Goal: Information Seeking & Learning: Find specific fact

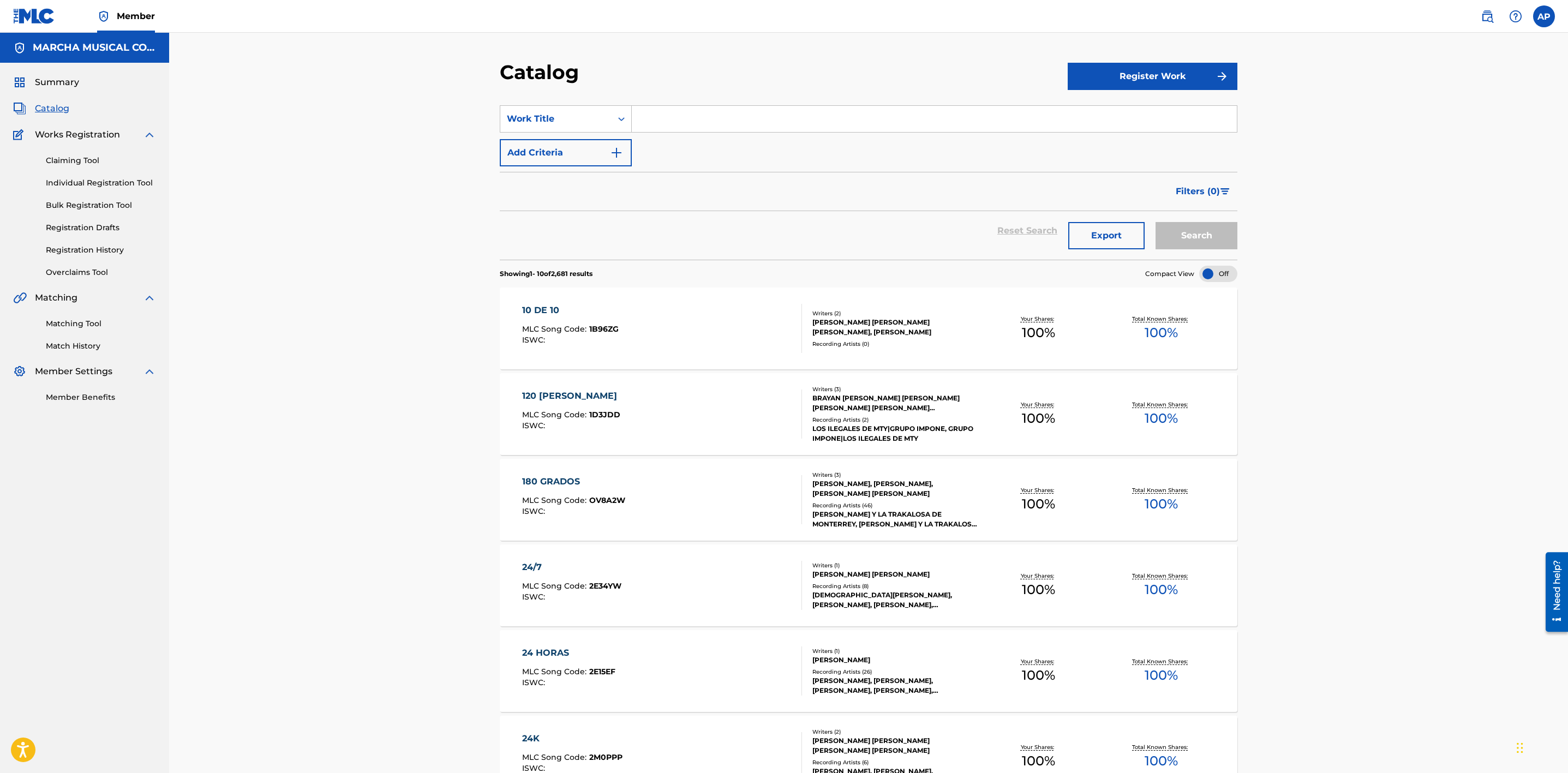
drag, startPoint x: 671, startPoint y: 130, endPoint x: 673, endPoint y: 124, distance: 6.3
click at [671, 130] on input "Search Form" at bounding box center [934, 119] width 605 height 26
type input "tu nombre"
click at [1155, 222] on button "Search" at bounding box center [1196, 236] width 82 height 27
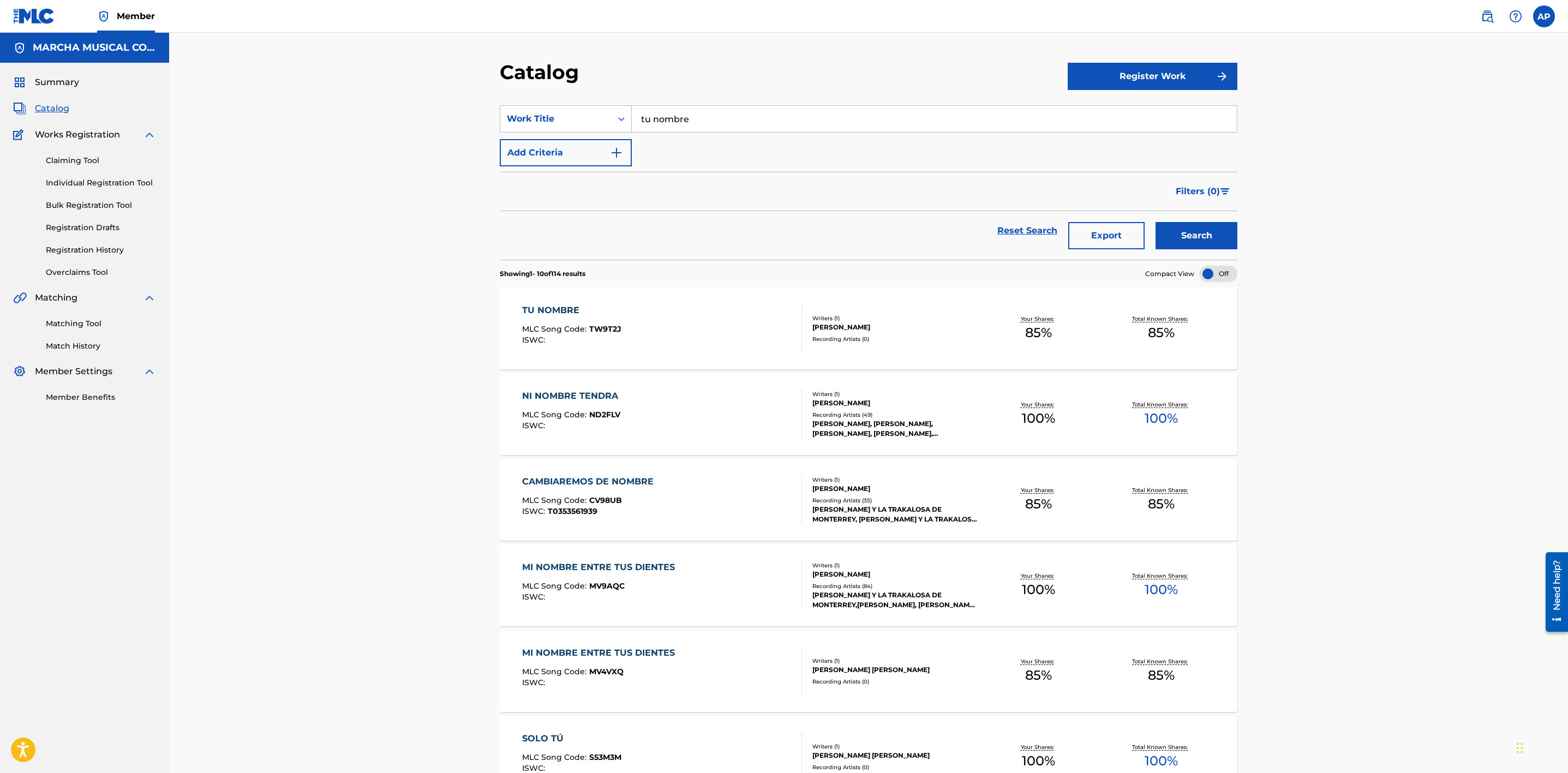
click at [665, 334] on div "TU NOMBRE MLC Song Code : TW9T2J ISWC :" at bounding box center [662, 328] width 281 height 49
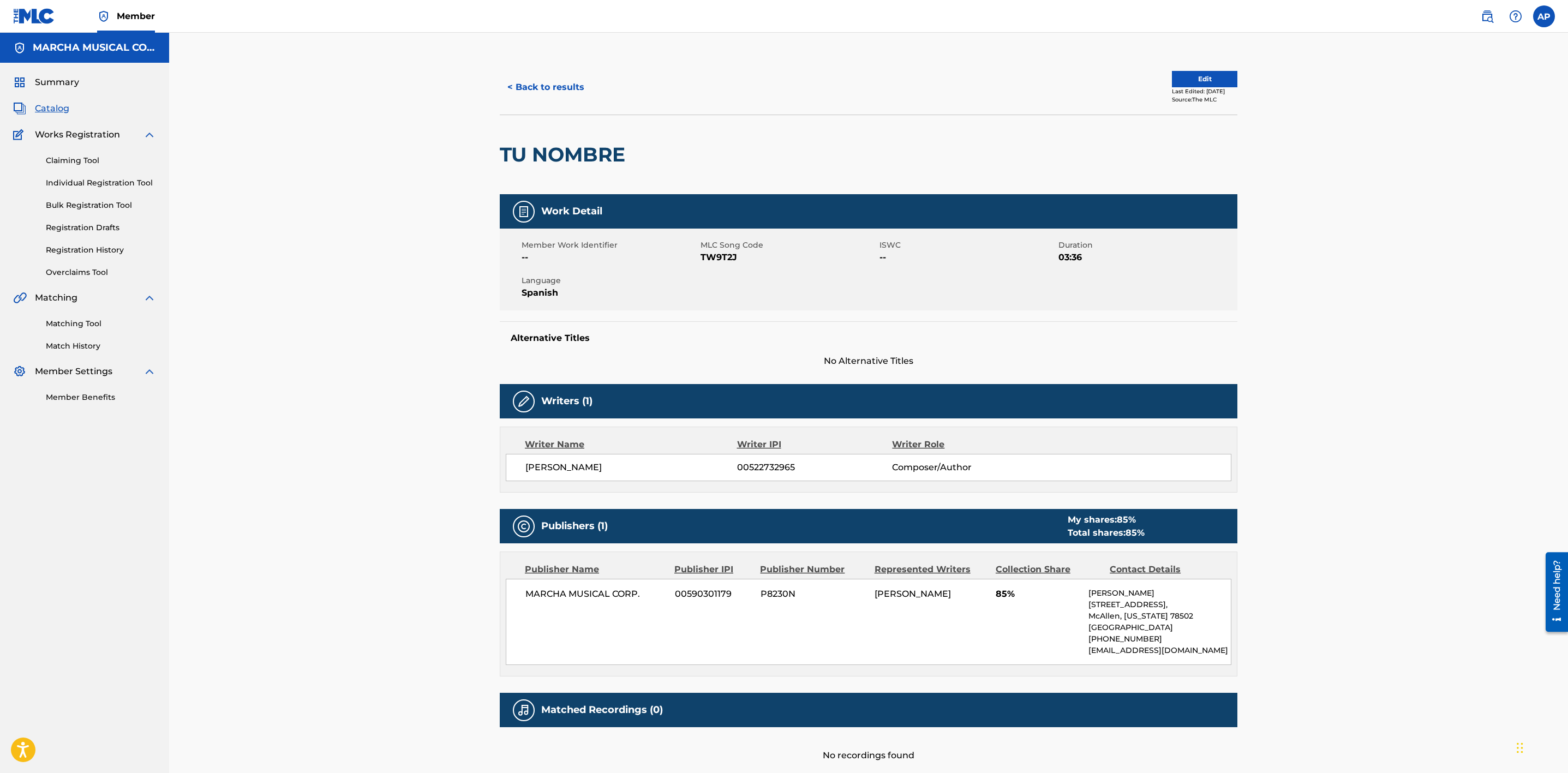
click at [550, 87] on button "< Back to results" at bounding box center [545, 87] width 92 height 27
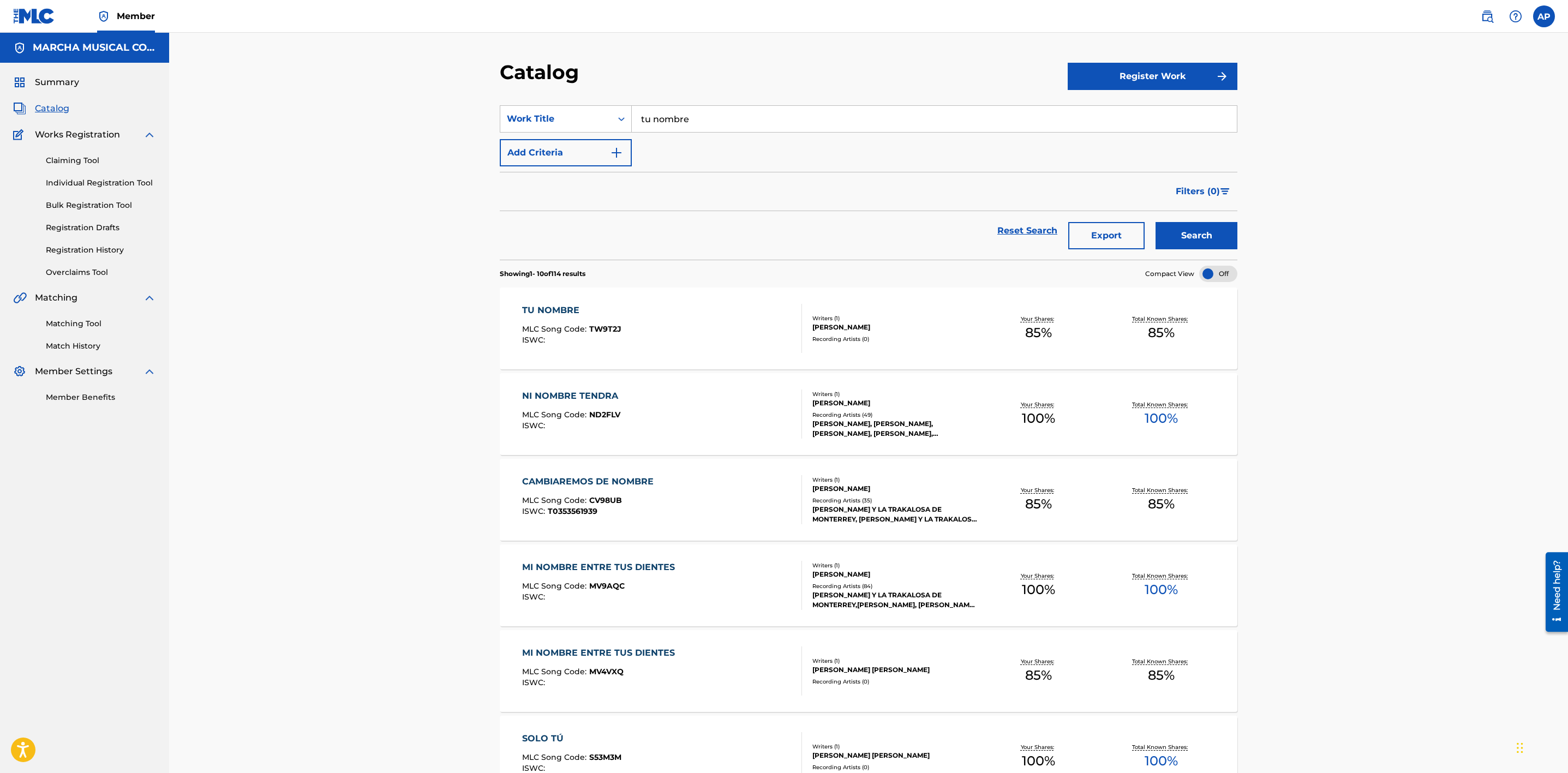
click at [120, 181] on link "Individual Registration Tool" at bounding box center [100, 183] width 110 height 12
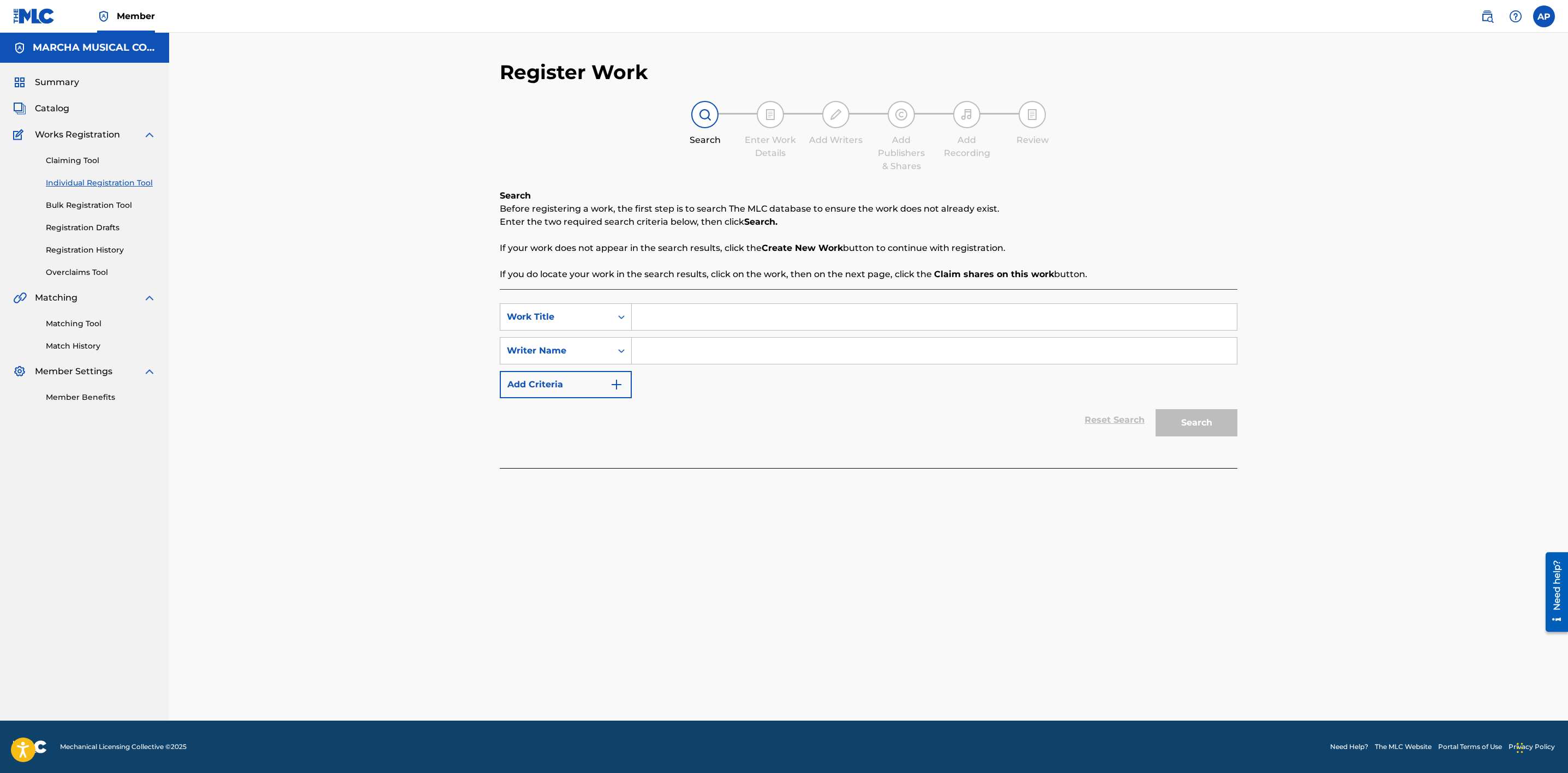
click at [650, 313] on input "Search Form" at bounding box center [934, 317] width 605 height 26
drag, startPoint x: 655, startPoint y: 318, endPoint x: 668, endPoint y: 308, distance: 16.4
click at [654, 318] on input "tu nombre" at bounding box center [934, 317] width 605 height 26
type input "tu nombre"
click at [661, 338] on strong "nombre" at bounding box center [671, 341] width 36 height 10
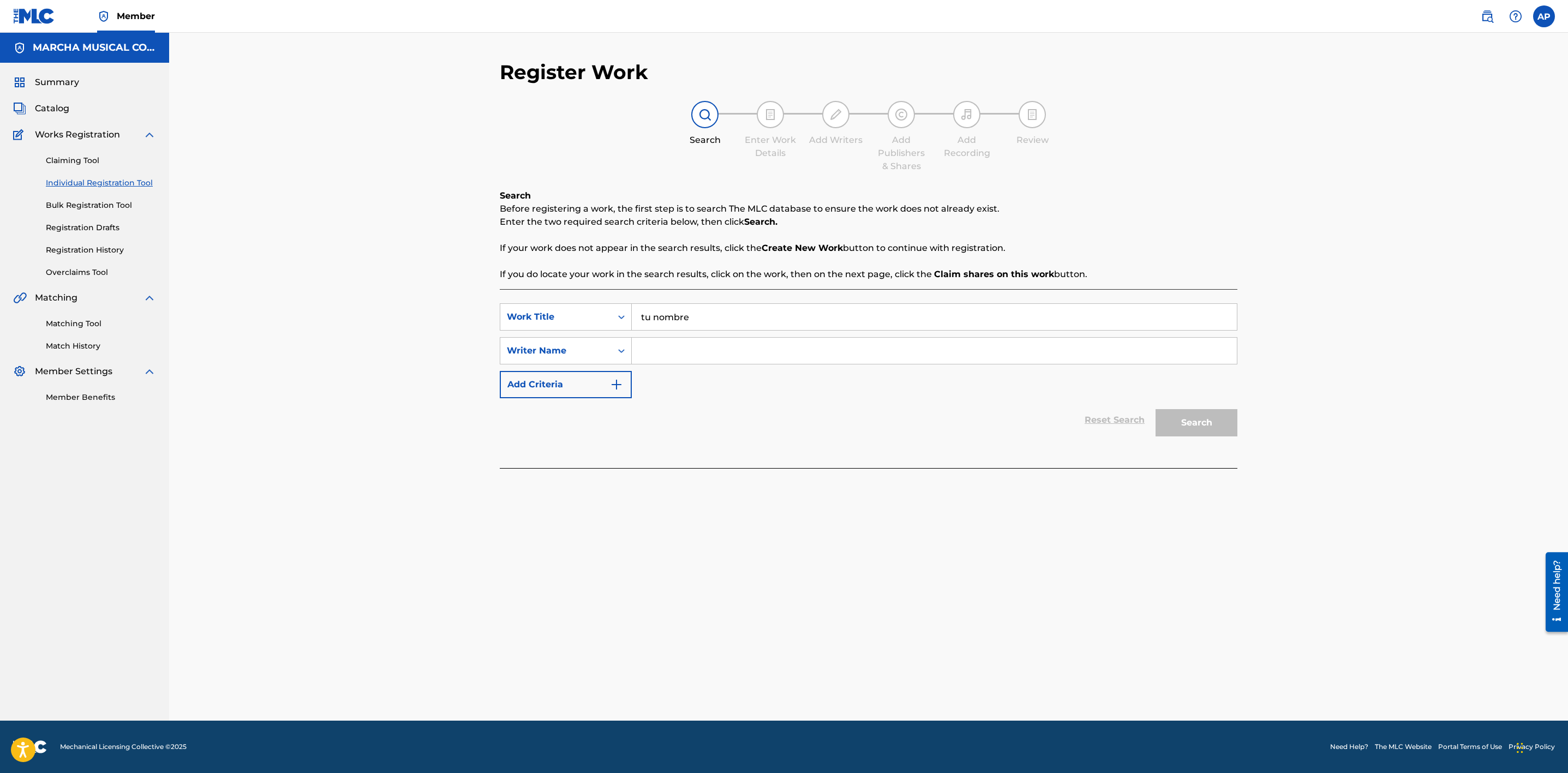
click at [654, 357] on input "Search Form" at bounding box center [934, 351] width 605 height 26
type input "[PERSON_NAME]"
click at [1202, 428] on button "Search" at bounding box center [1196, 422] width 82 height 27
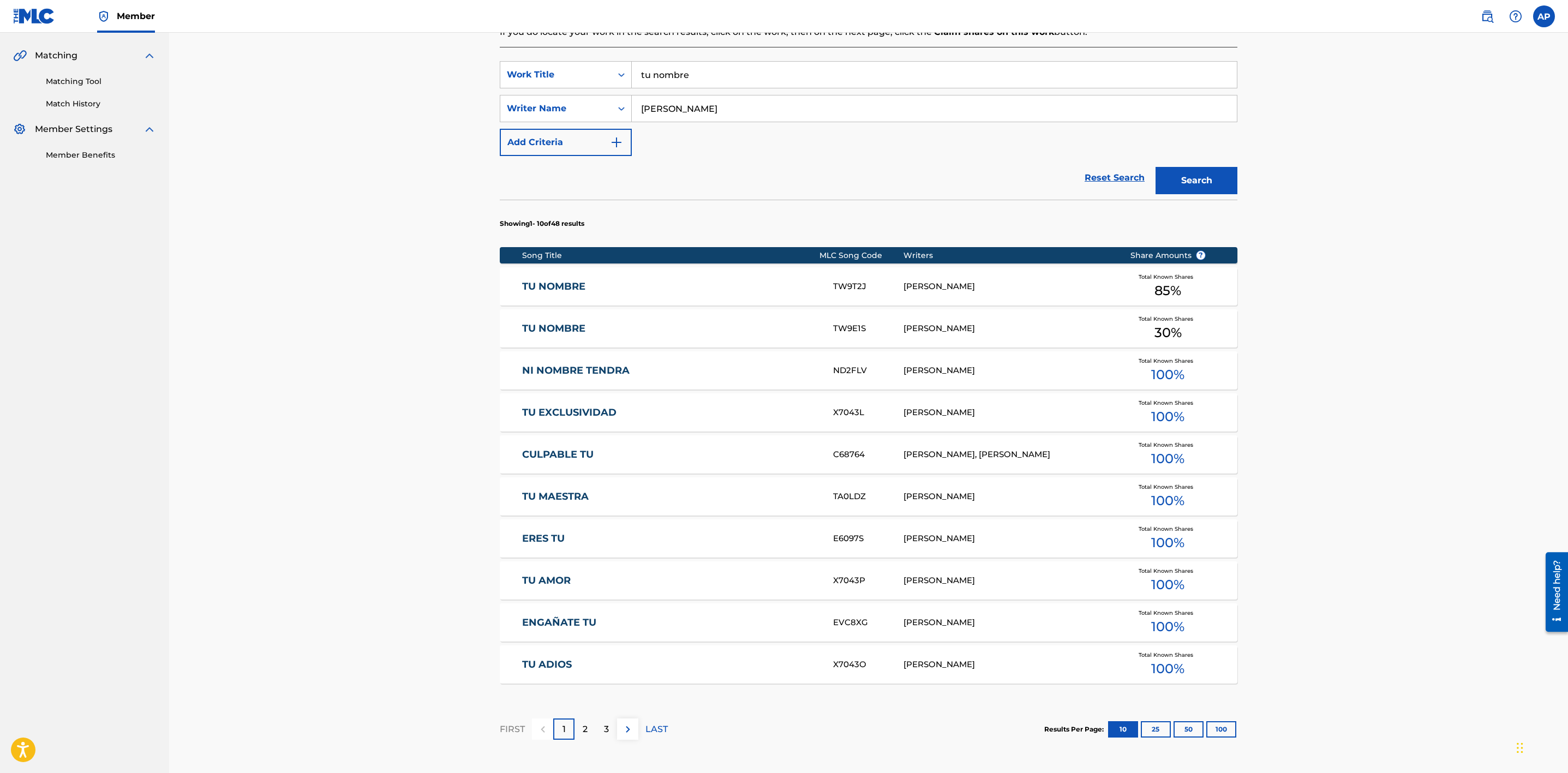
scroll to position [245, 0]
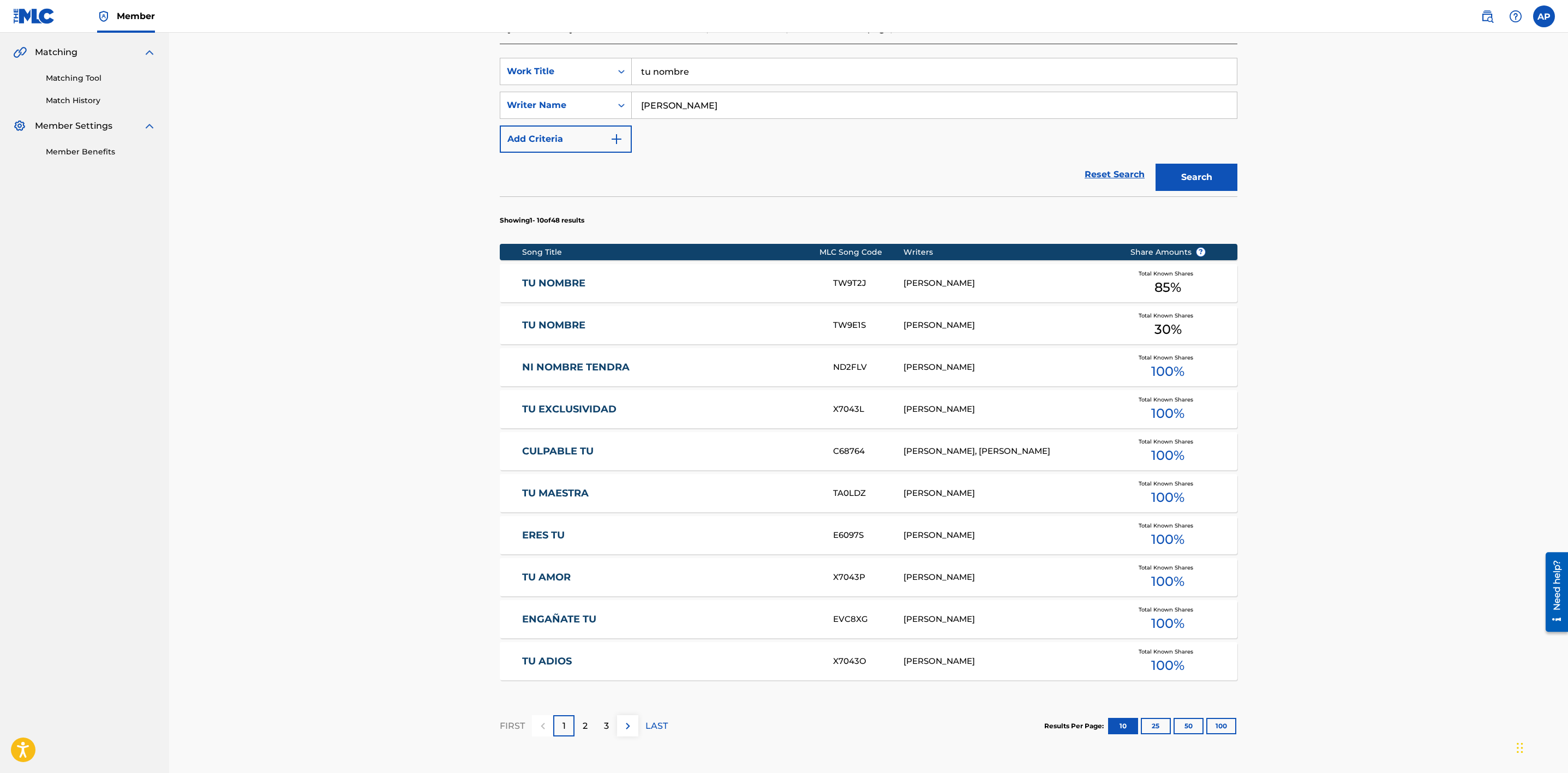
click at [684, 323] on link "TU NOMBRE" at bounding box center [671, 325] width 297 height 13
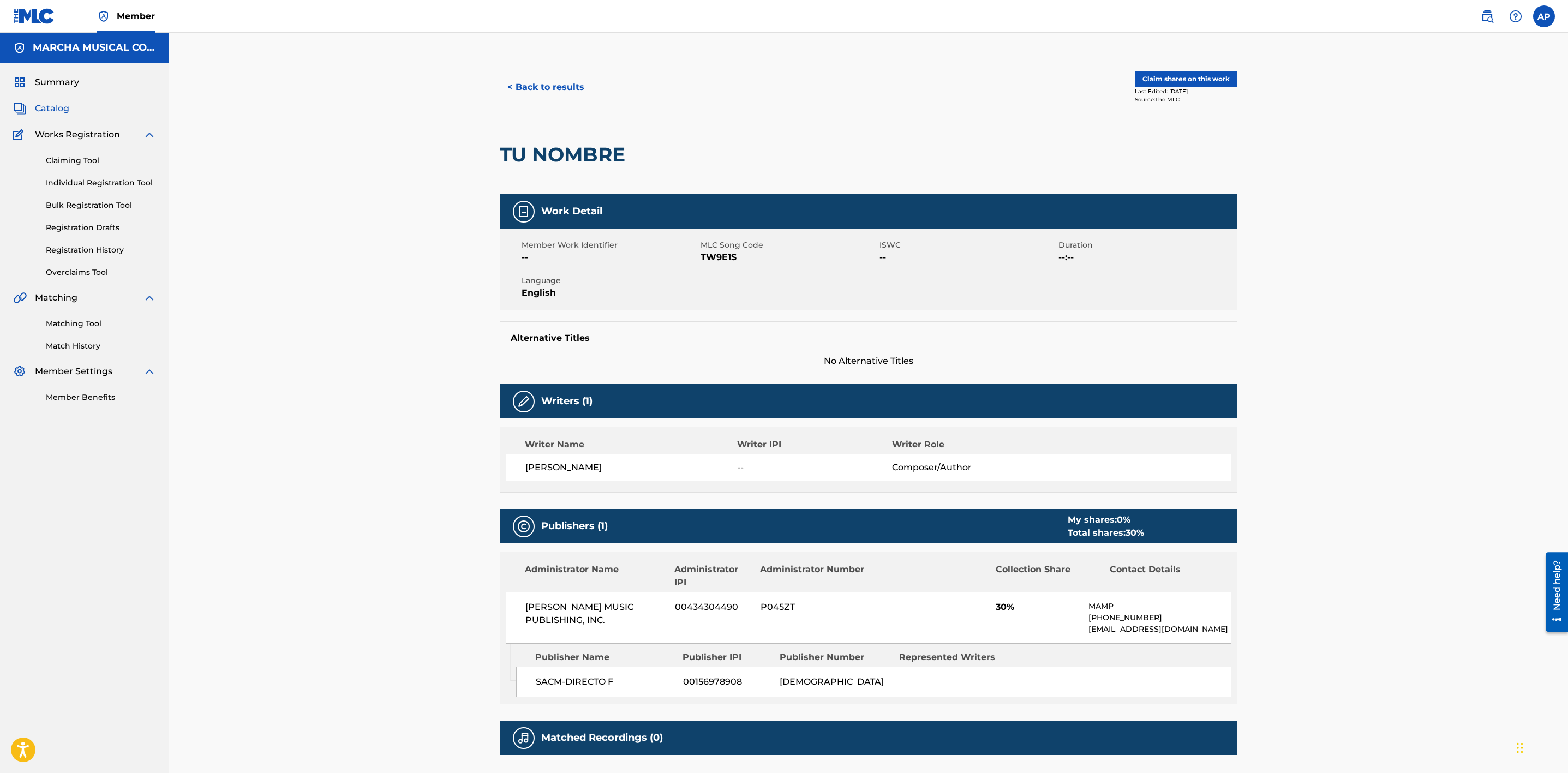
click at [554, 83] on button "< Back to results" at bounding box center [545, 87] width 92 height 27
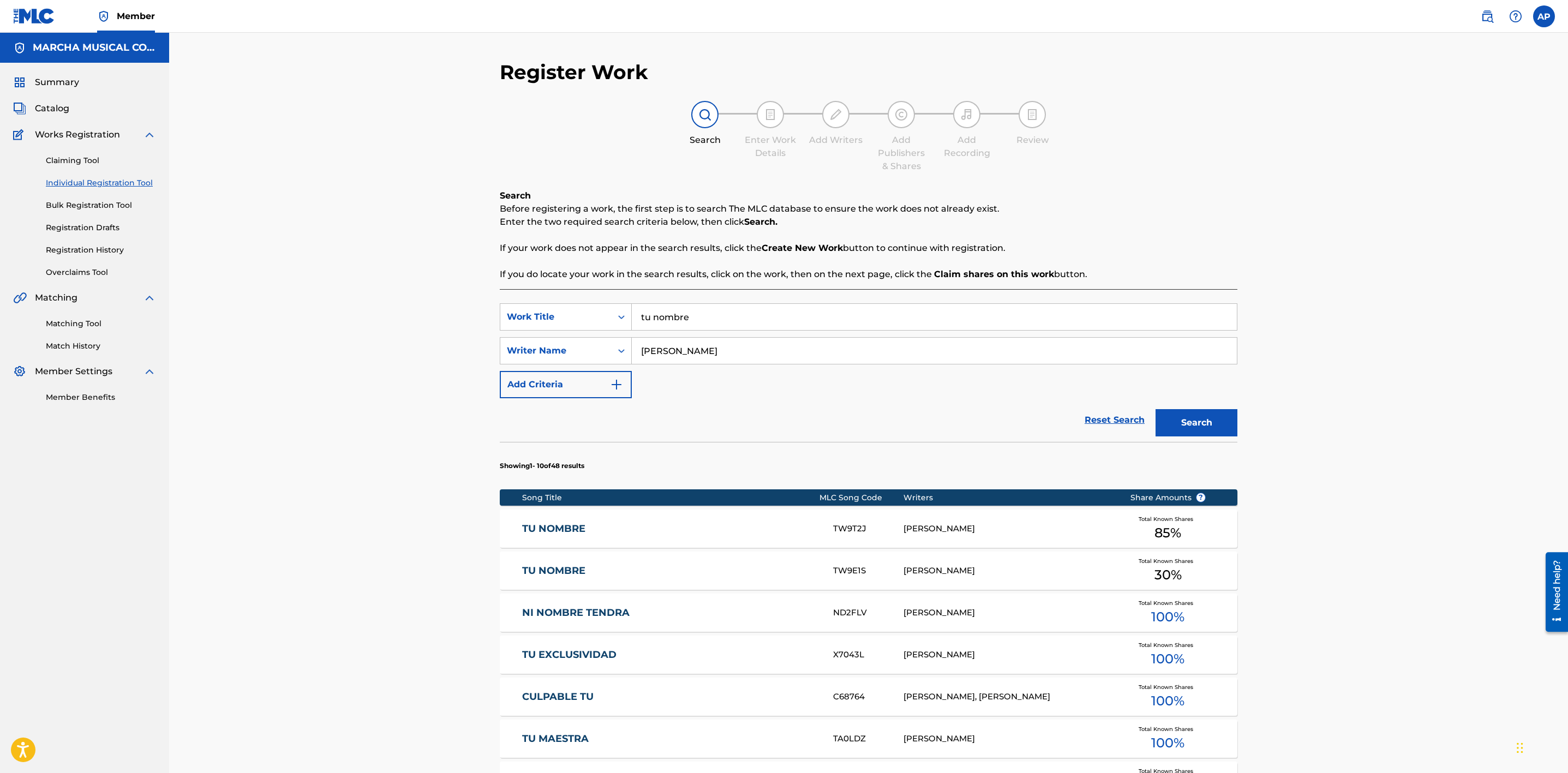
click at [953, 575] on div "[PERSON_NAME]" at bounding box center [1008, 571] width 210 height 13
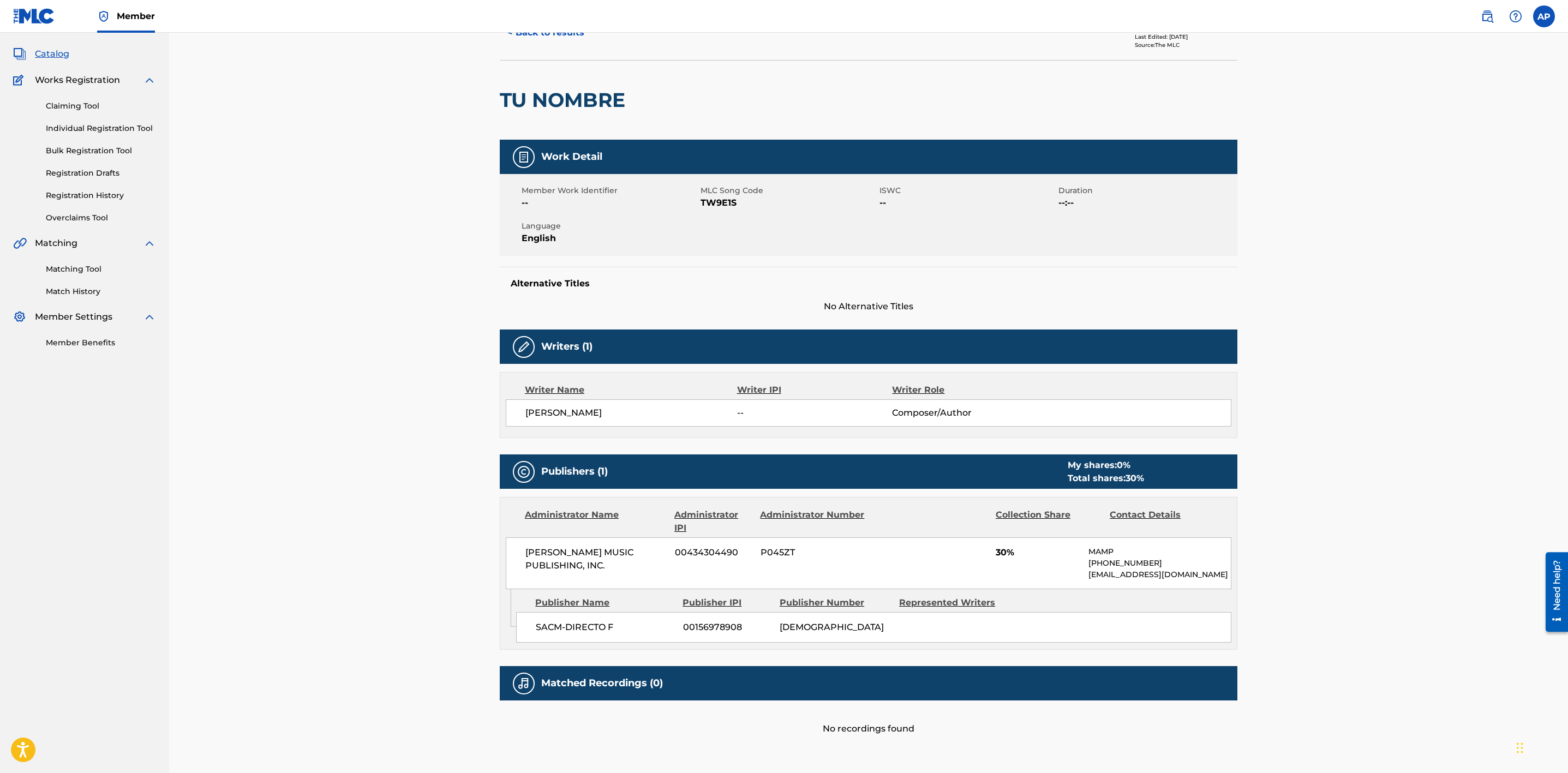
scroll to position [126, 0]
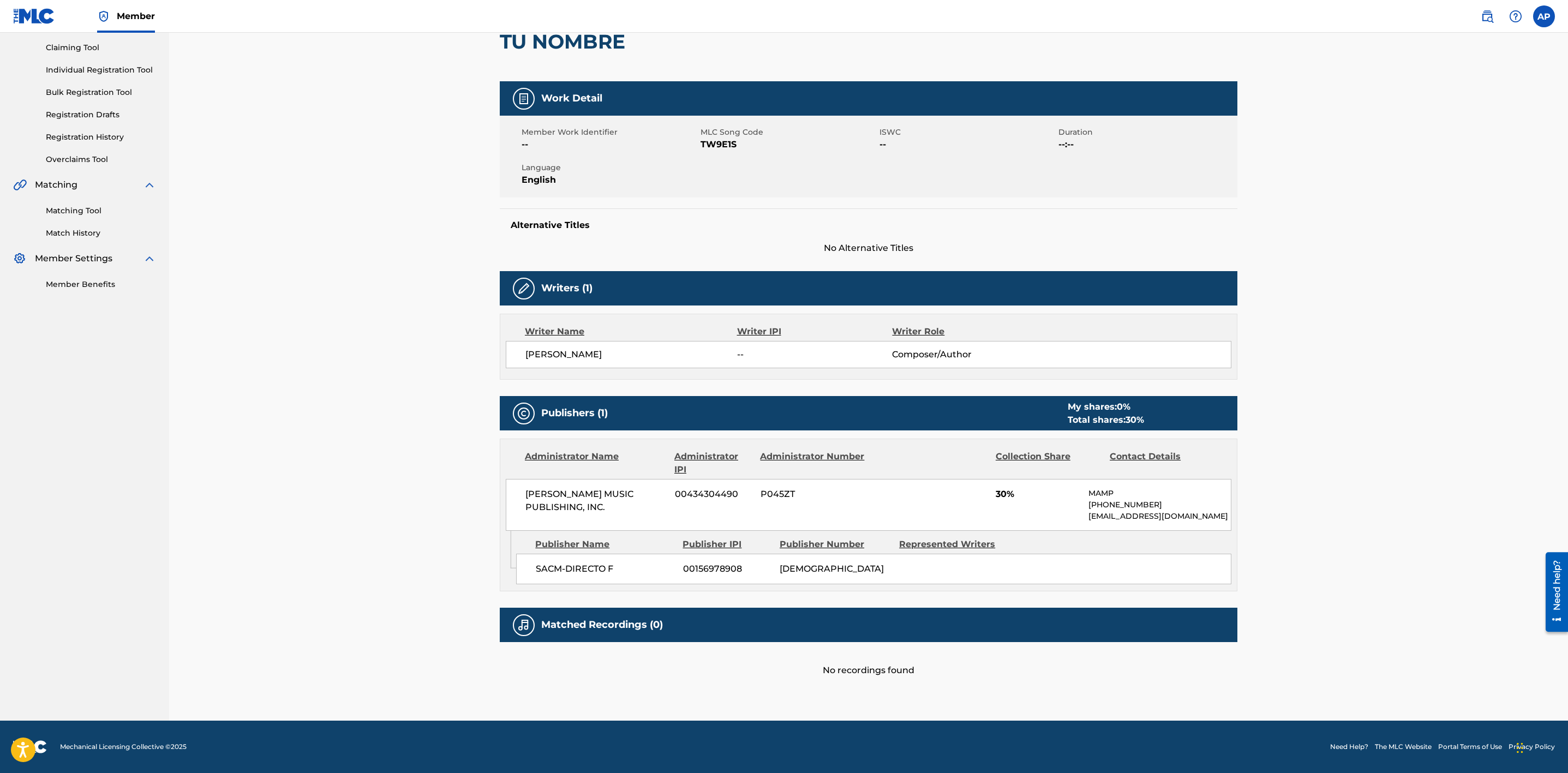
click at [1378, 237] on div "< Back to results Claim shares on this work Last Edited: [DATE] Source: The MLC…" at bounding box center [869, 320] width 1399 height 801
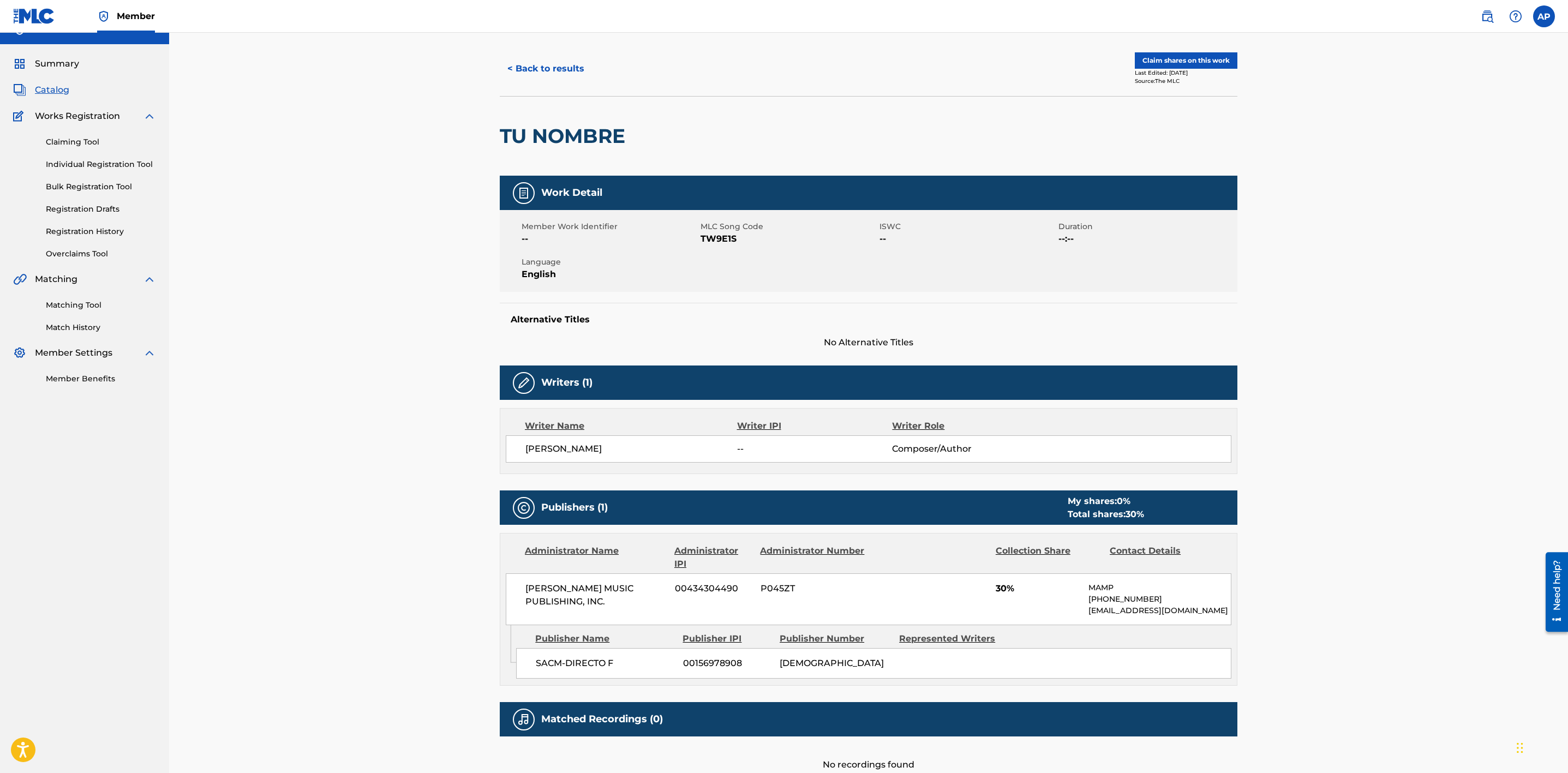
scroll to position [0, 0]
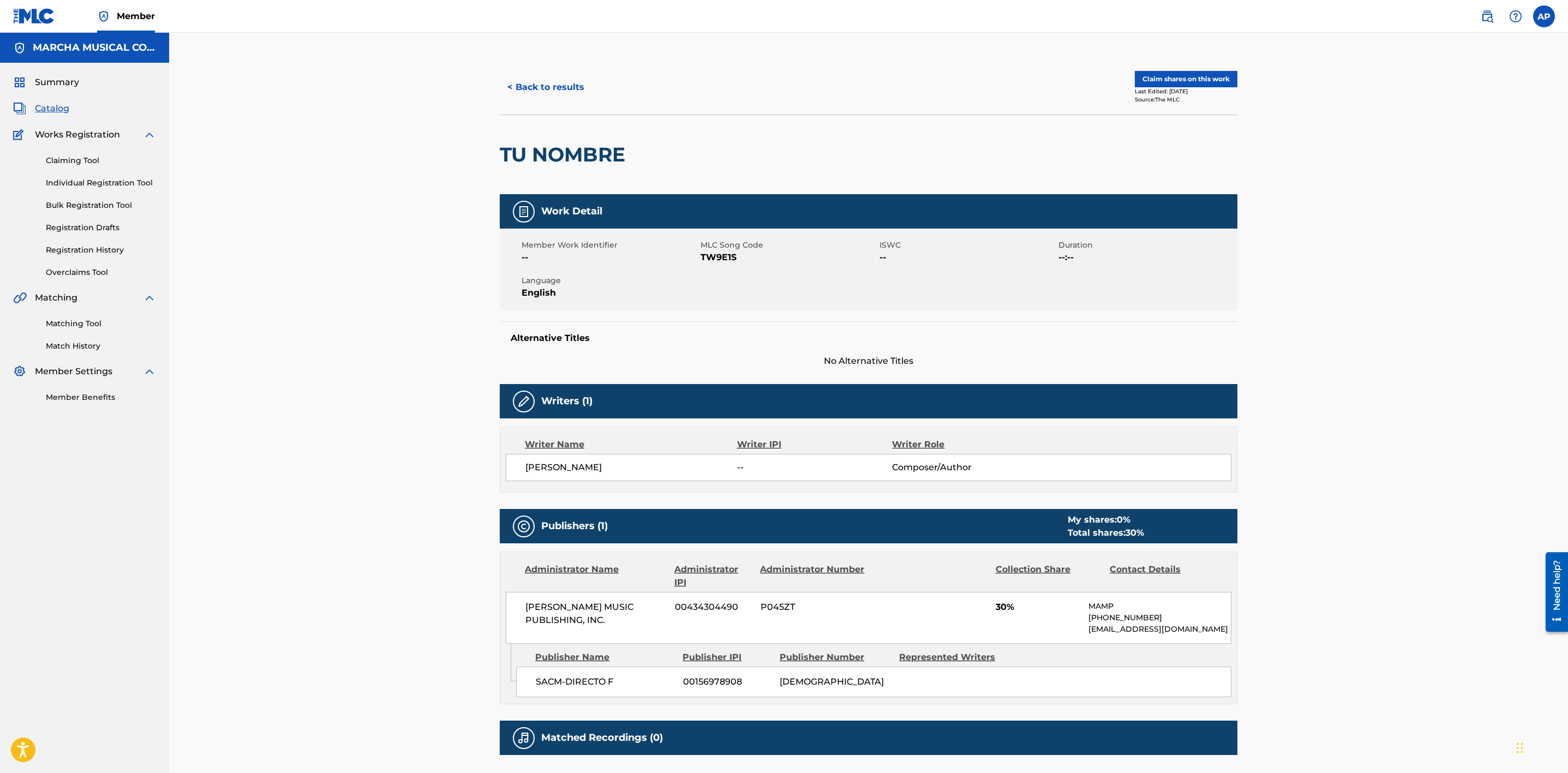
click at [1423, 452] on div "< Back to results Claim shares on this work Last Edited: [DATE] Source: The MLC…" at bounding box center [869, 433] width 1399 height 801
click at [563, 80] on button "< Back to results" at bounding box center [545, 87] width 92 height 27
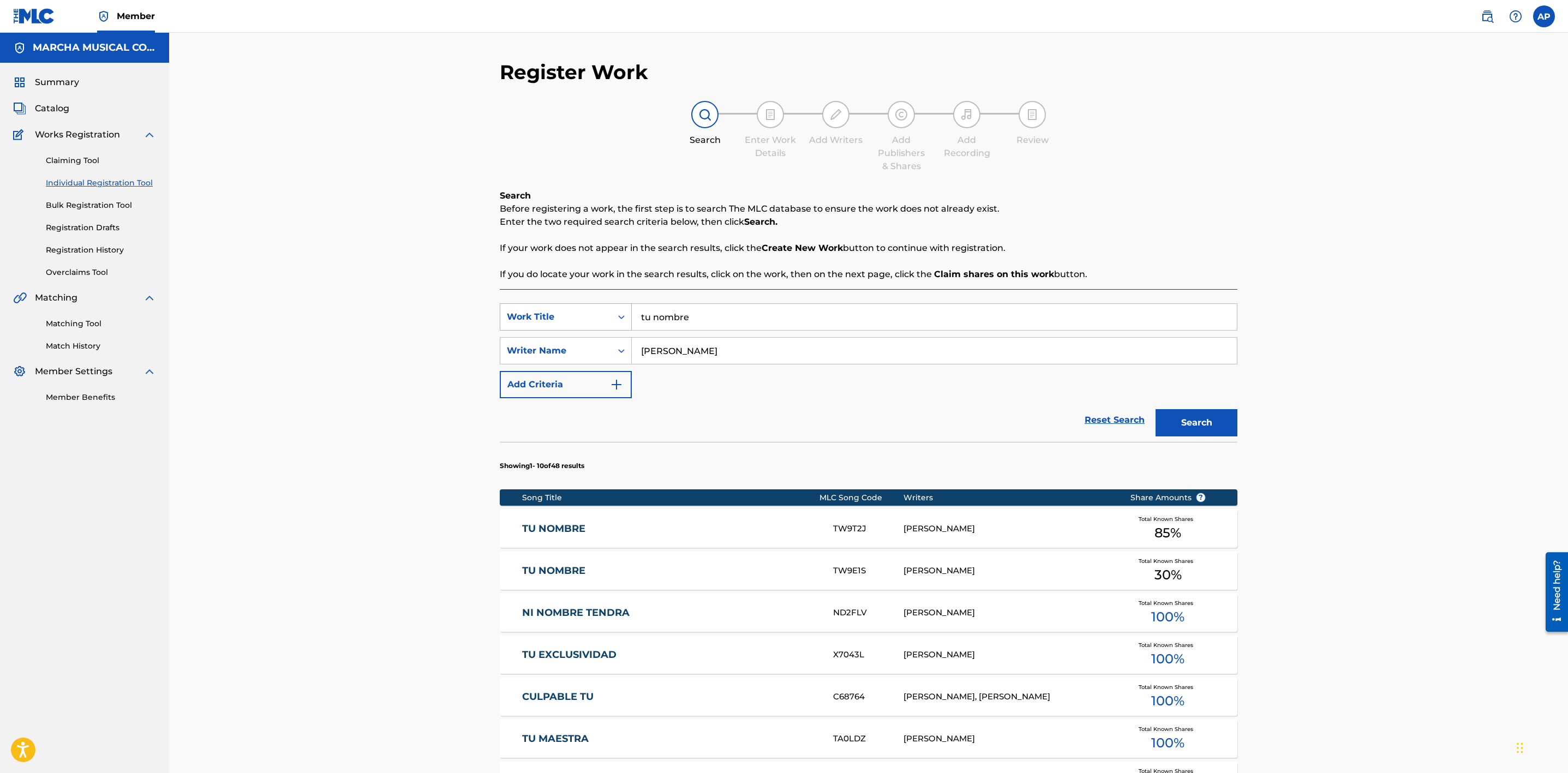
drag, startPoint x: 727, startPoint y: 318, endPoint x: 624, endPoint y: 323, distance: 103.1
click at [624, 323] on div "SearchWithCriteria843bf3d6-9057-41cc-becc-d5134bd3534e Work Title tu nombre" at bounding box center [869, 317] width 738 height 27
type input "el hombre perfecto"
click at [1155, 409] on button "Search" at bounding box center [1196, 422] width 82 height 27
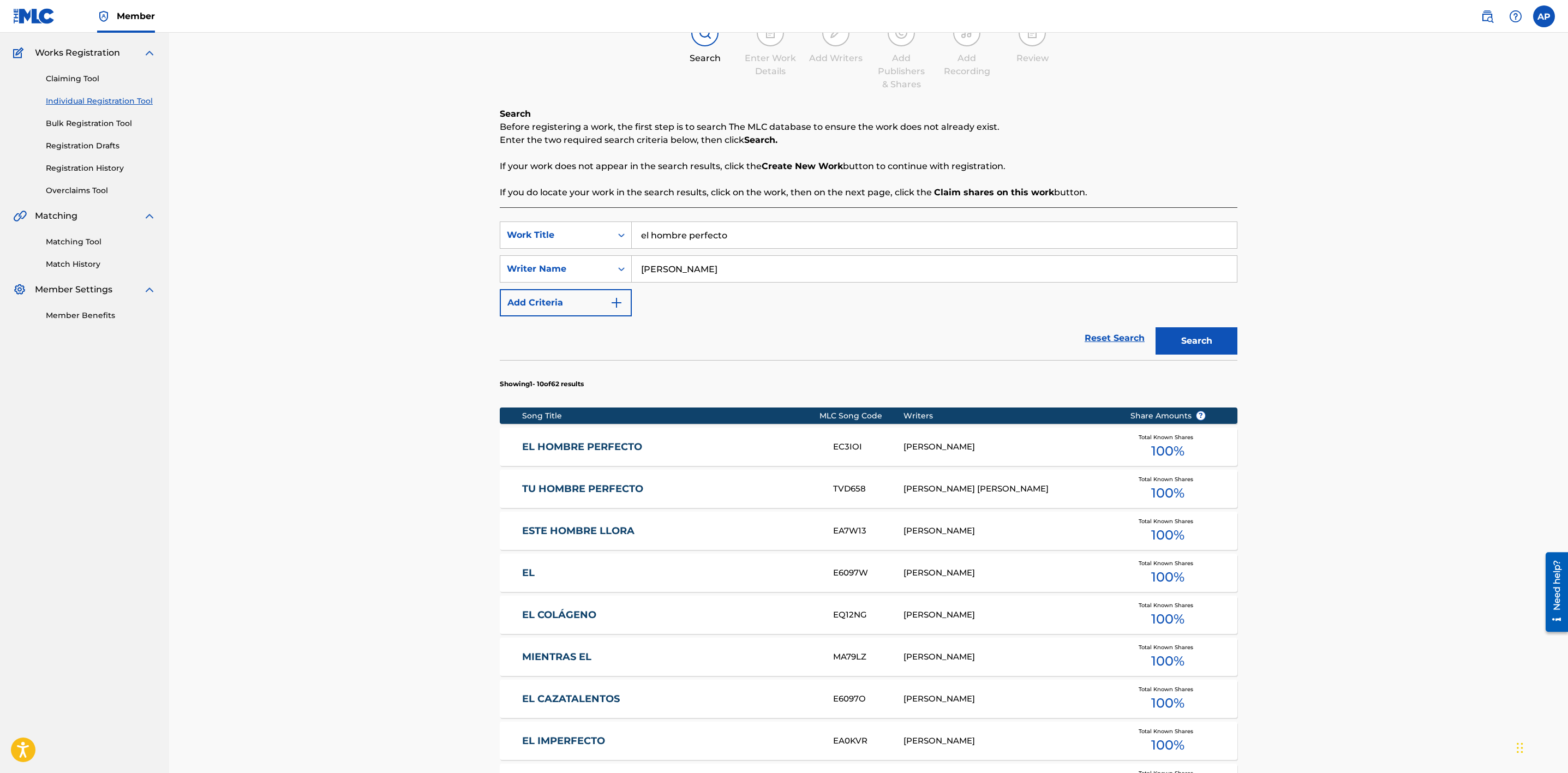
click at [718, 447] on link "EL HOMBRE PERFECTO" at bounding box center [671, 447] width 297 height 13
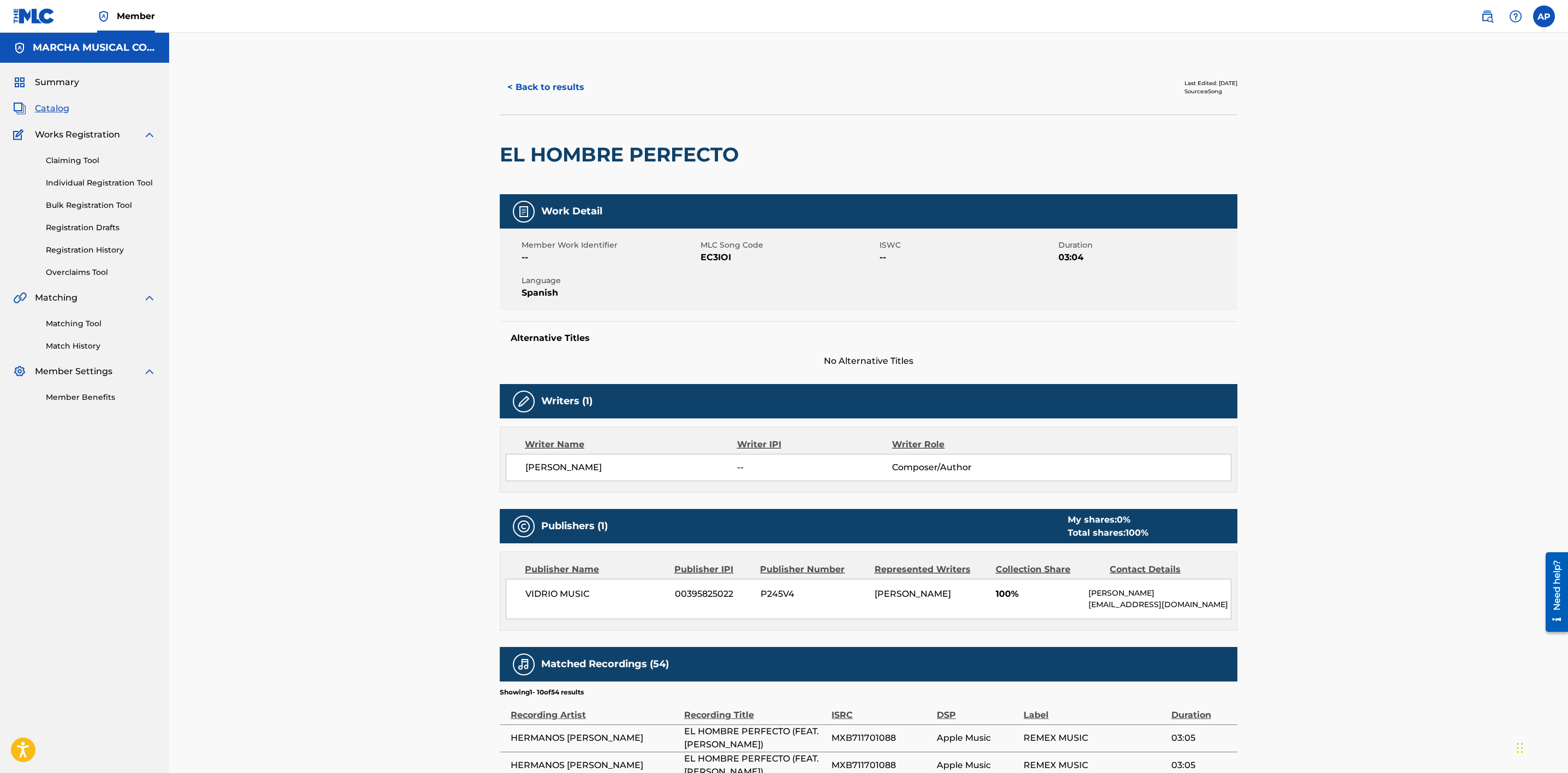
click at [565, 88] on button "< Back to results" at bounding box center [545, 87] width 92 height 27
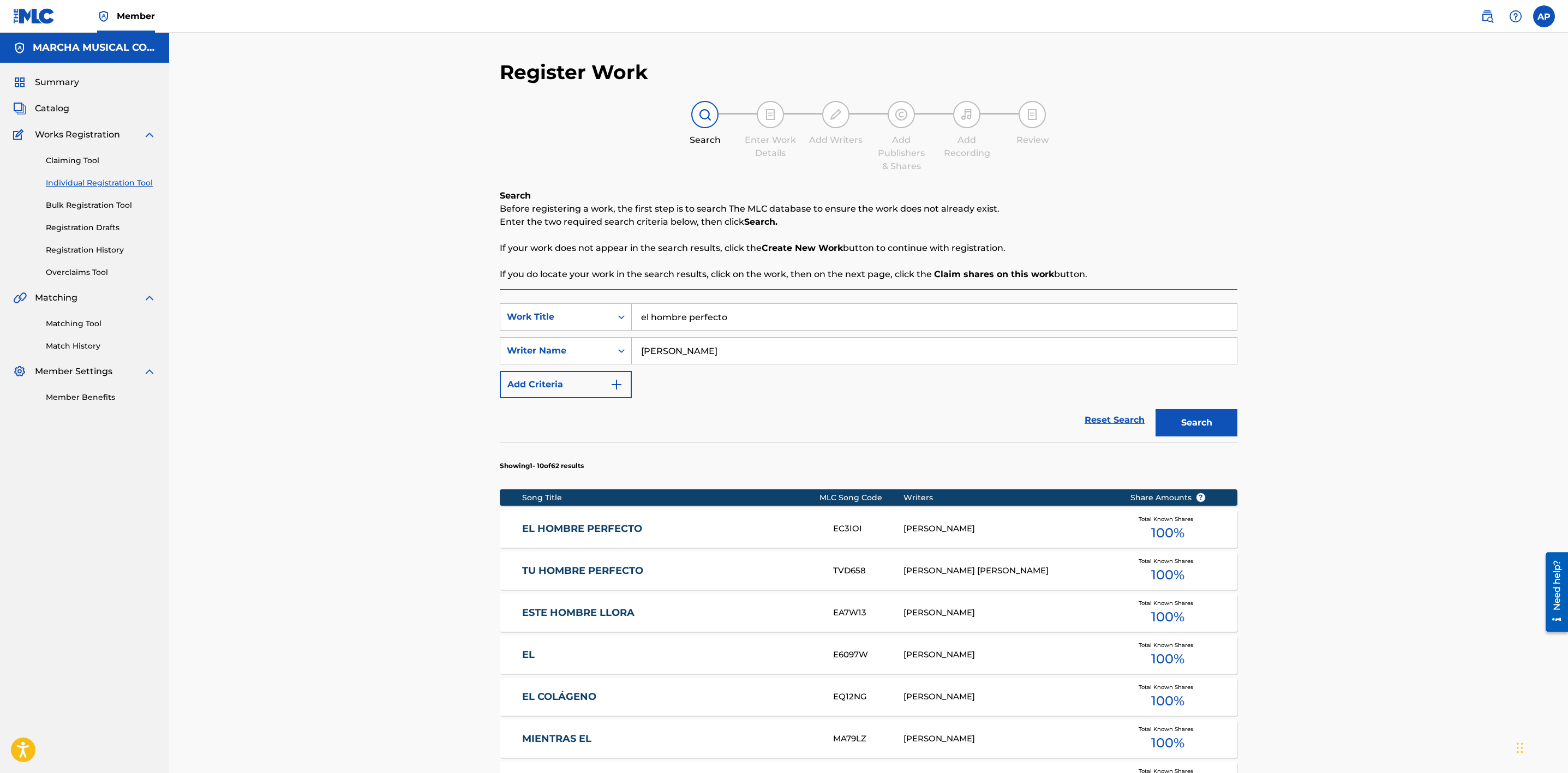
click at [716, 573] on link "TU HOMBRE PERFECTO" at bounding box center [671, 571] width 297 height 13
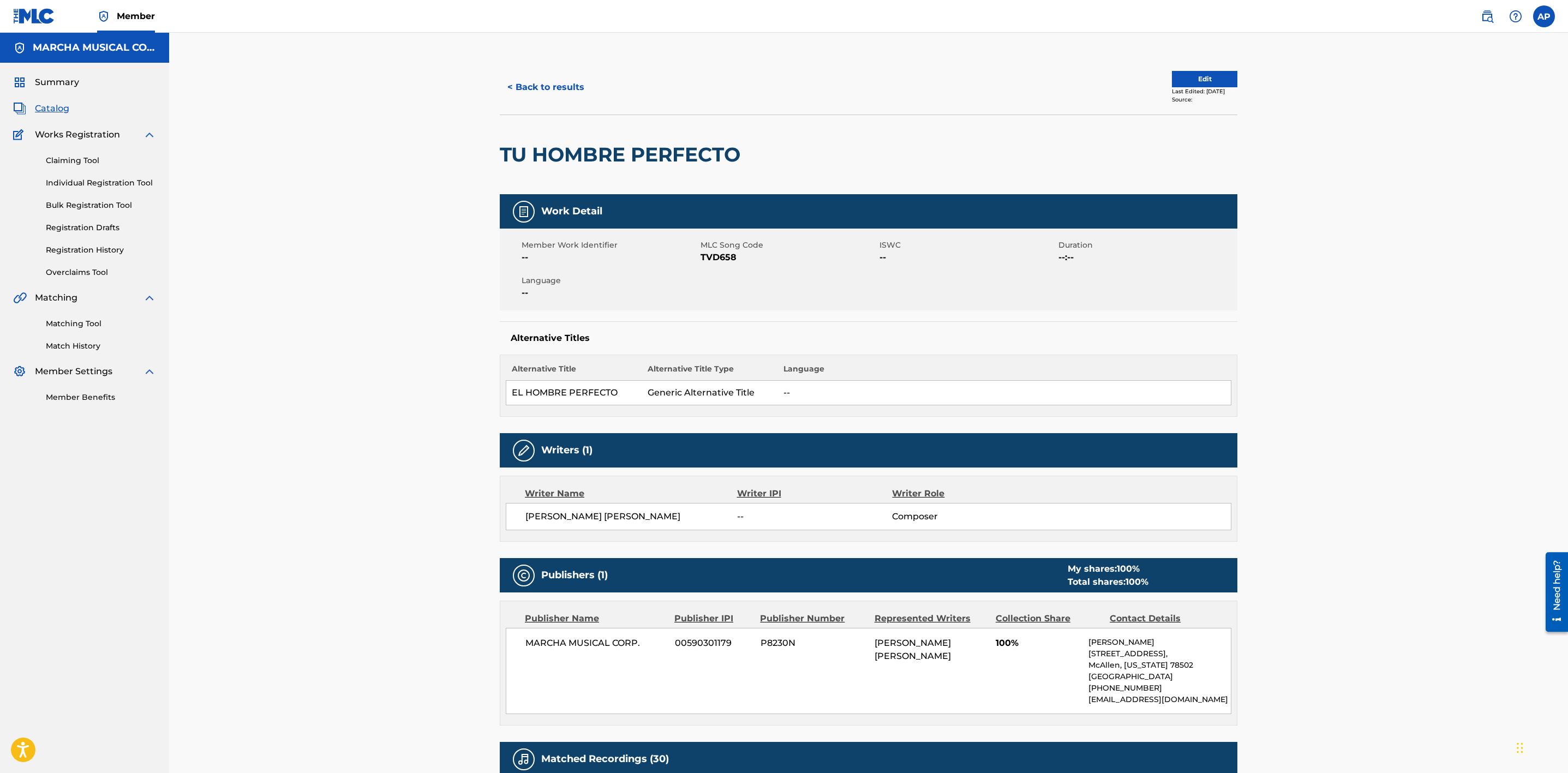
click at [564, 79] on button "< Back to results" at bounding box center [545, 87] width 92 height 27
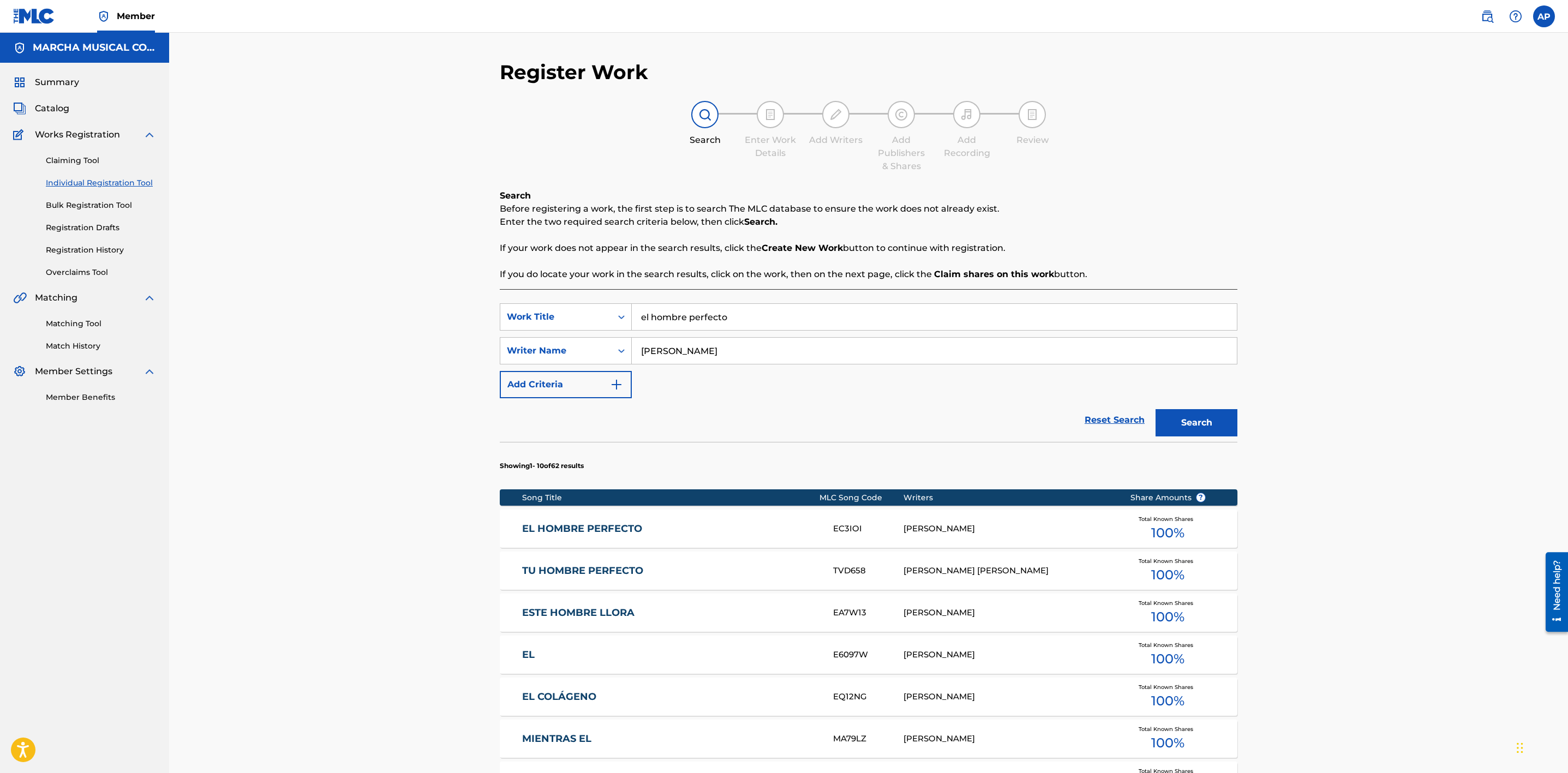
click at [639, 528] on link "EL HOMBRE PERFECTO" at bounding box center [671, 529] width 297 height 13
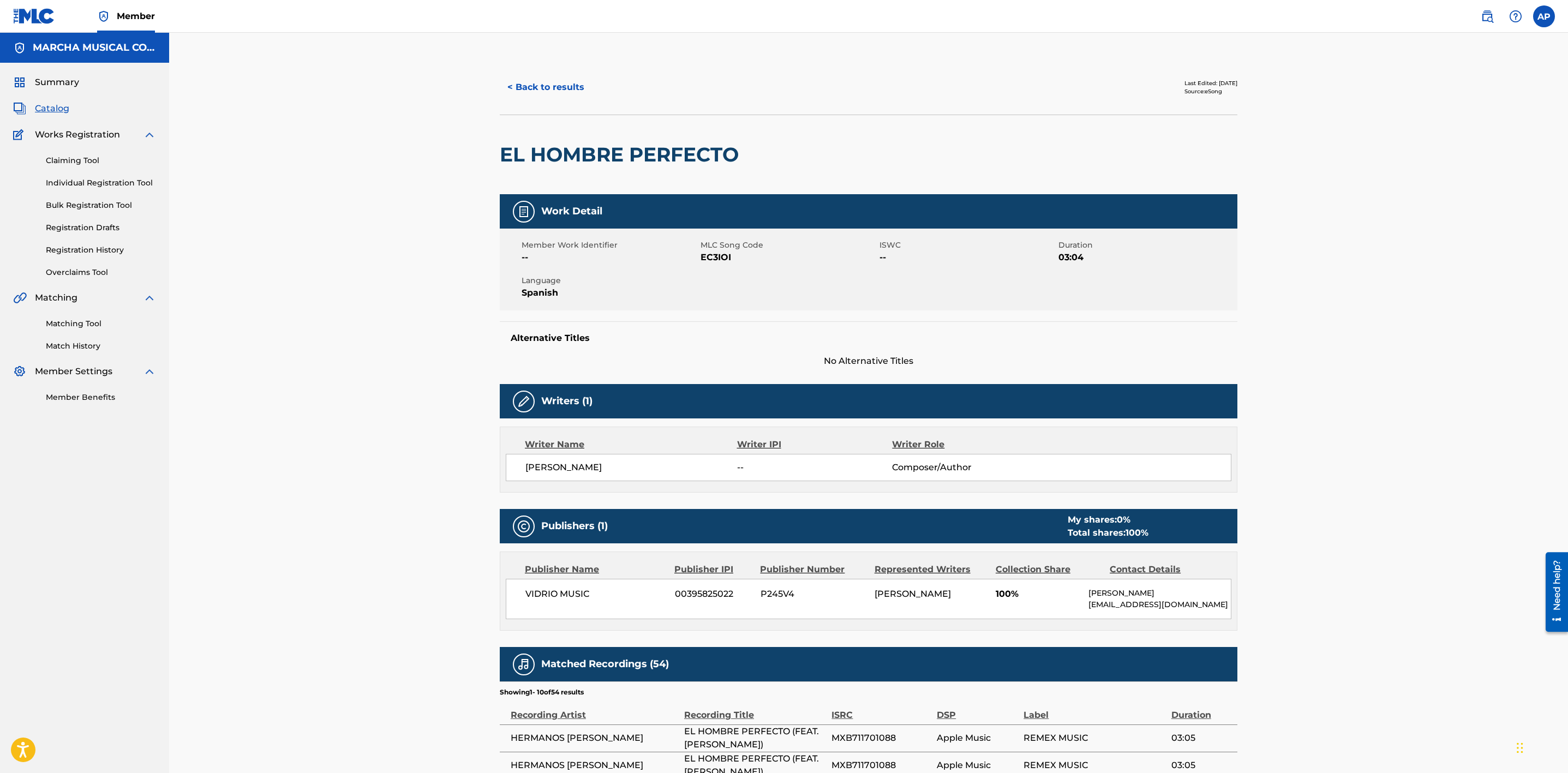
click at [569, 87] on button "< Back to results" at bounding box center [545, 87] width 92 height 27
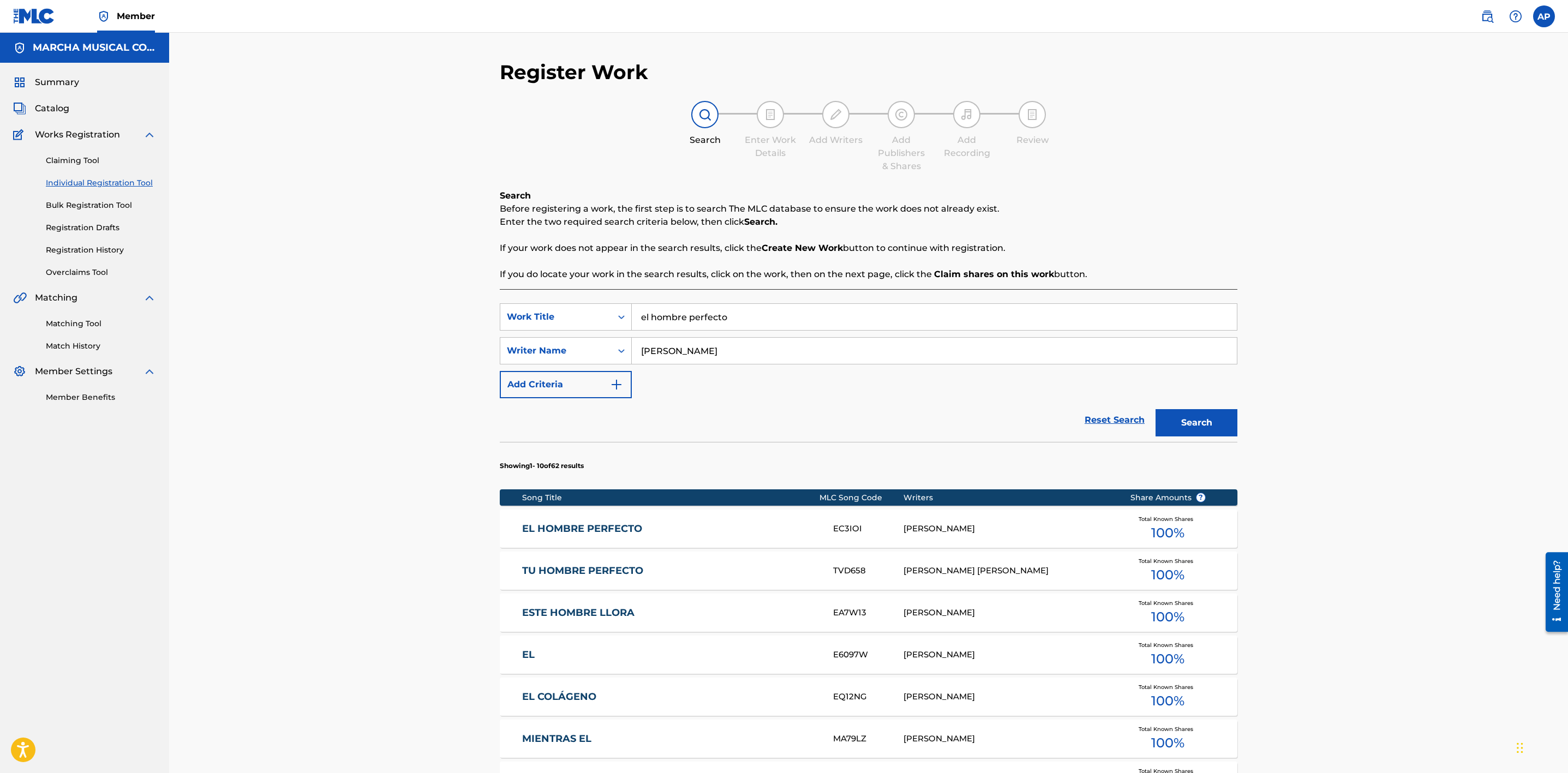
click at [702, 539] on div "EL HOMBRE PERFECTO EC3IOI [PERSON_NAME] Total Known Shares 100 %" at bounding box center [869, 528] width 738 height 38
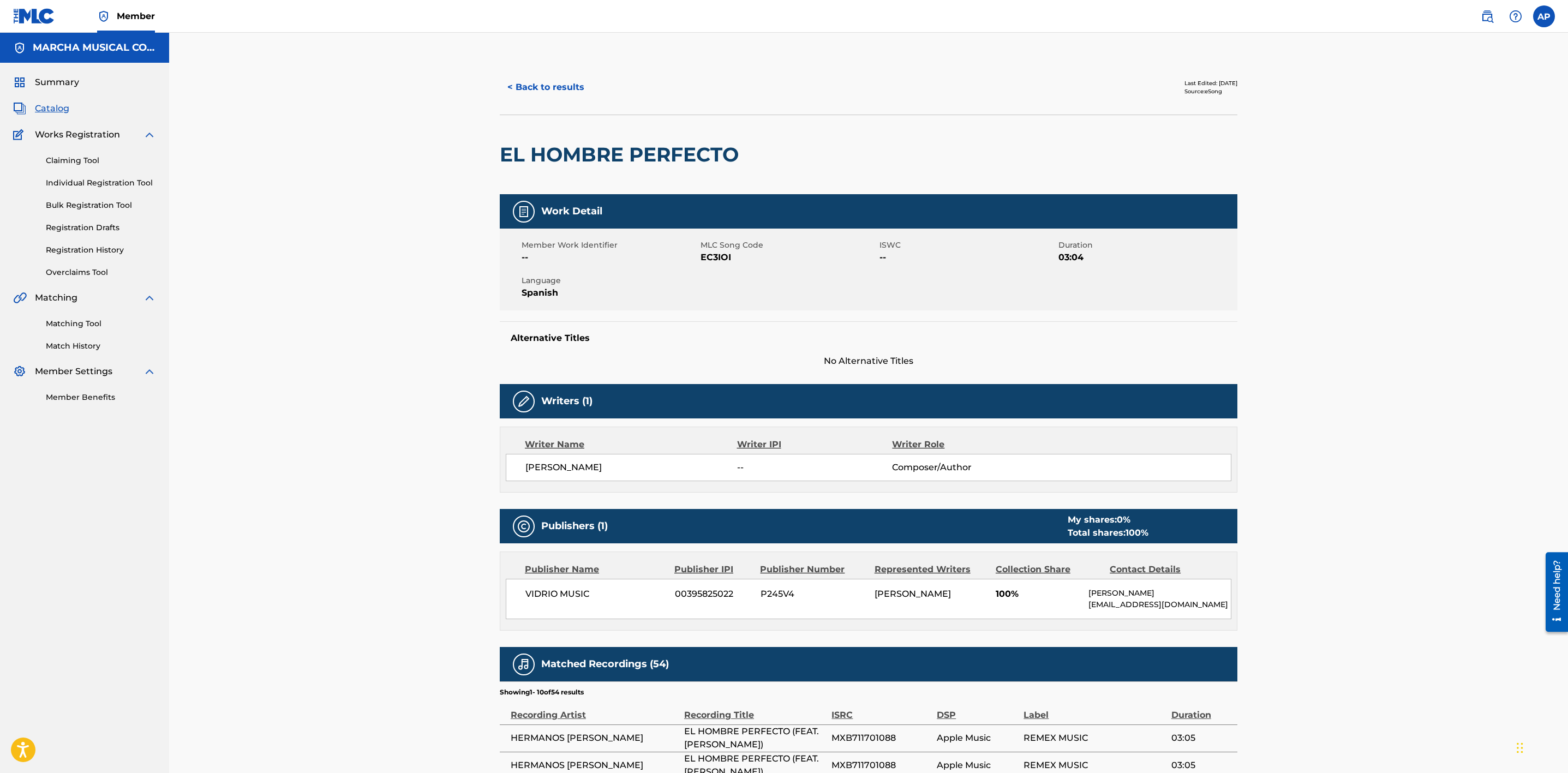
click at [545, 85] on button "< Back to results" at bounding box center [545, 87] width 92 height 27
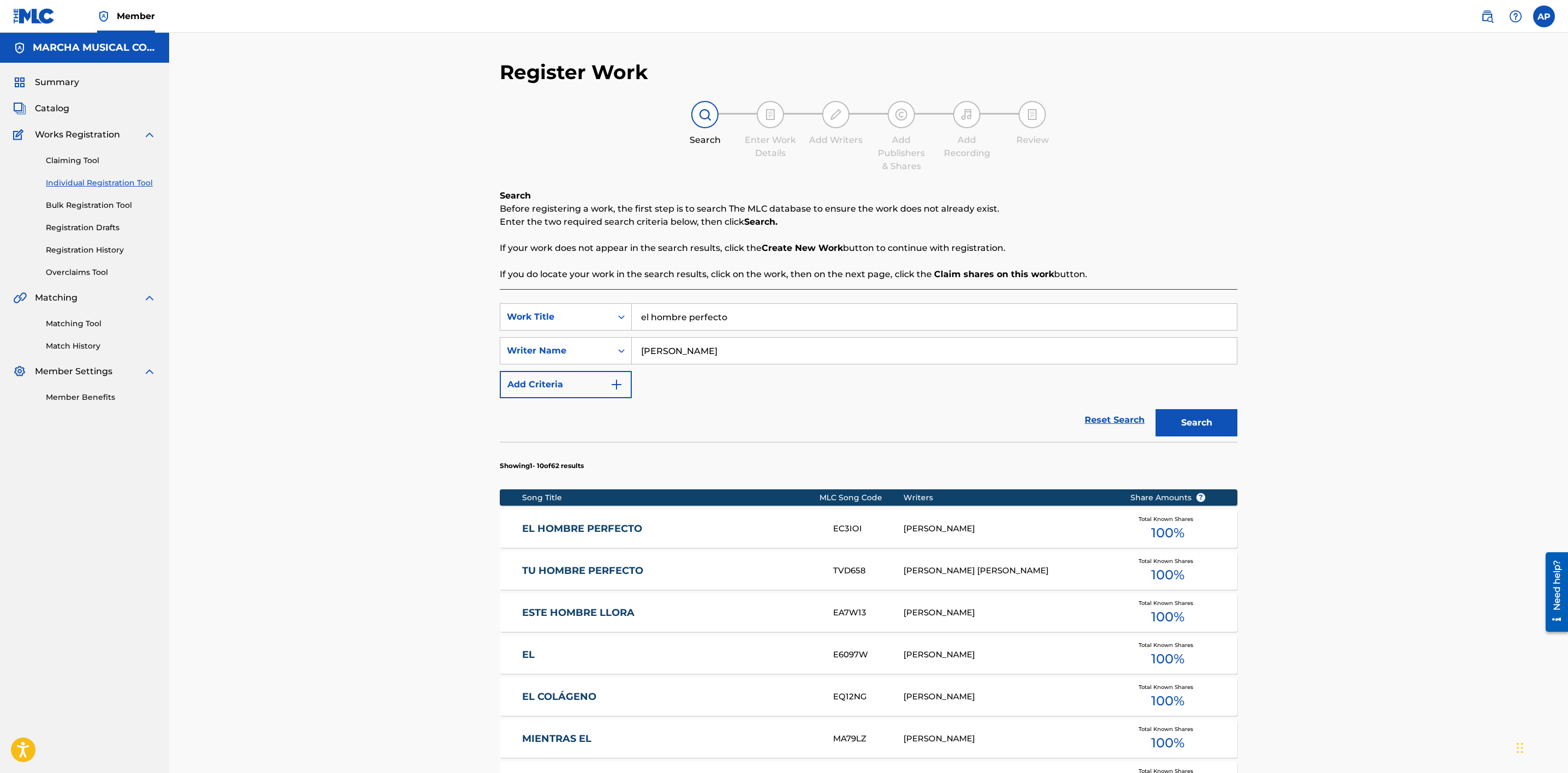
click at [625, 575] on link "TU HOMBRE PERFECTO" at bounding box center [671, 571] width 297 height 13
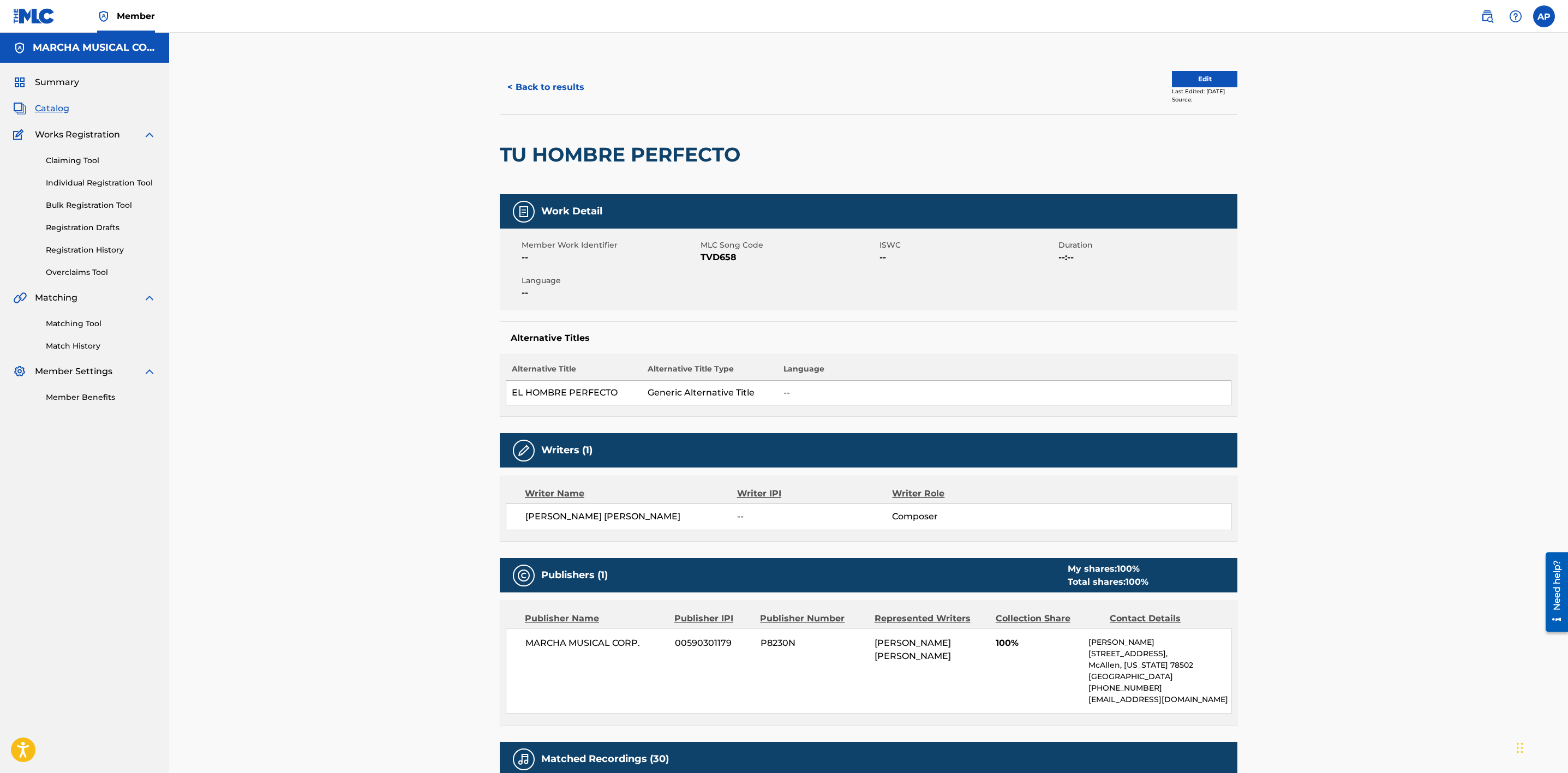
click at [534, 76] on button "< Back to results" at bounding box center [545, 87] width 92 height 27
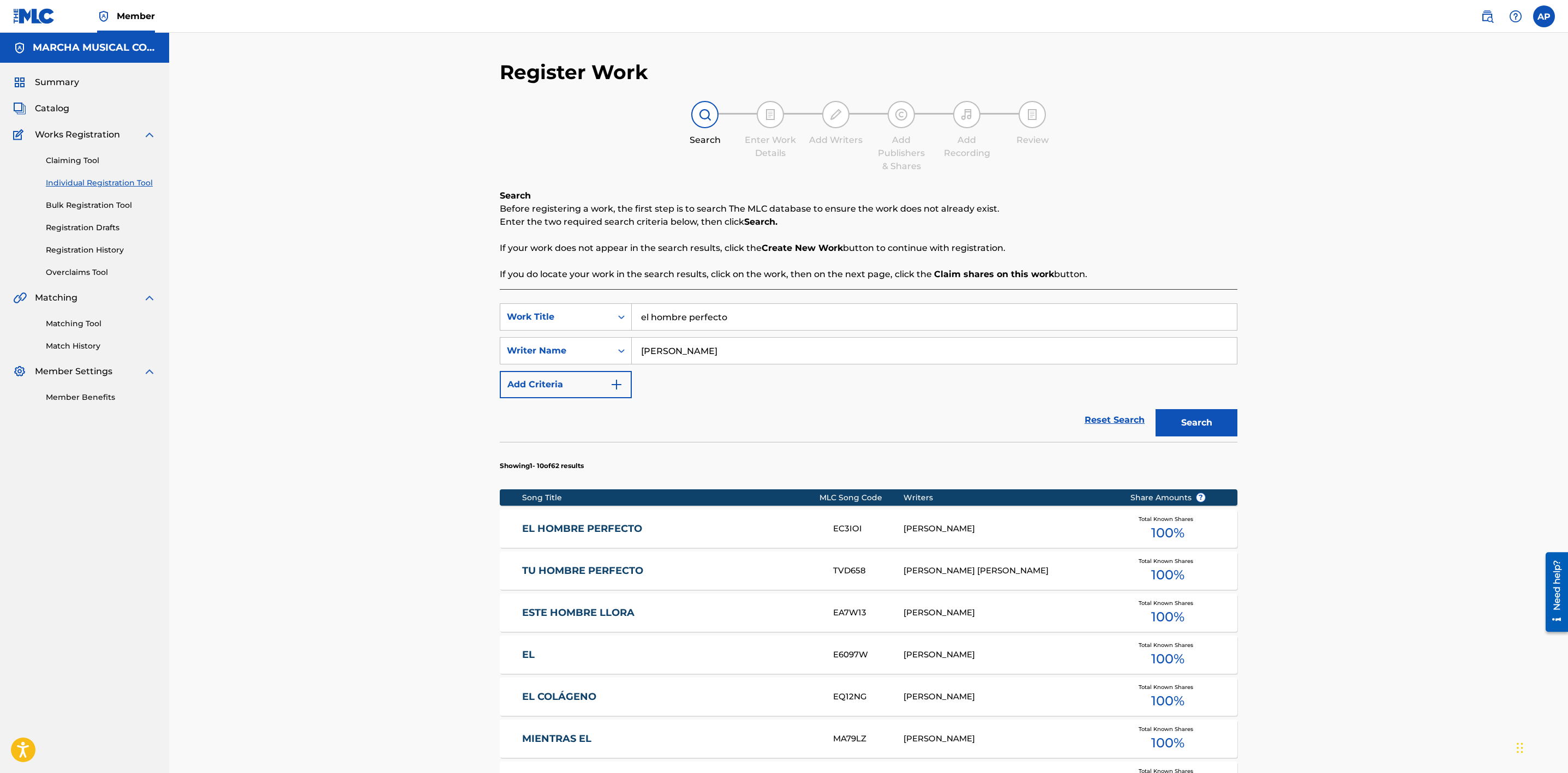
click at [47, 102] on span "Catalog" at bounding box center [52, 109] width 34 height 13
